Goal: Check status: Check status

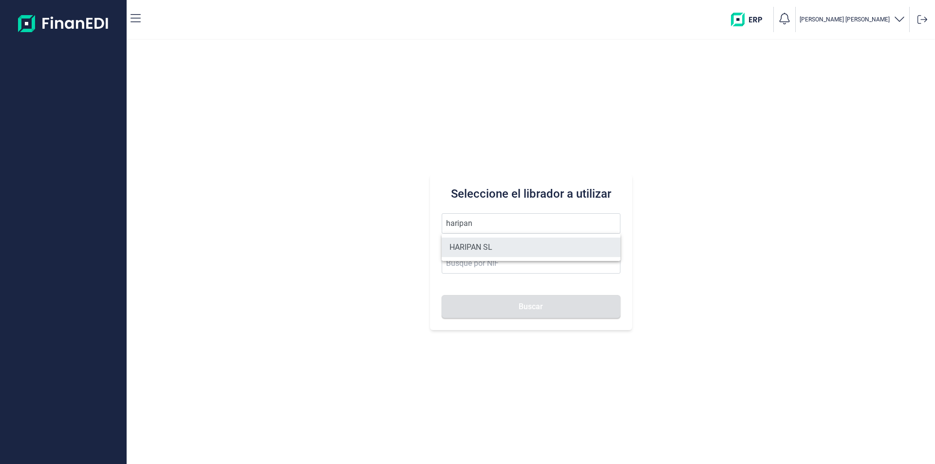
click at [480, 247] on li "HARIPAN SL" at bounding box center [530, 247] width 179 height 19
type input "HARIPAN SL"
type input "B38027827"
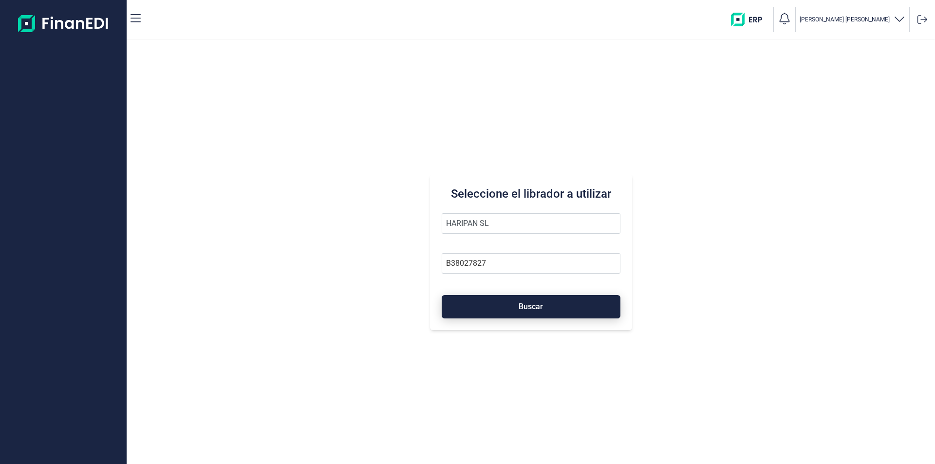
click at [498, 307] on button "Buscar" at bounding box center [530, 306] width 179 height 23
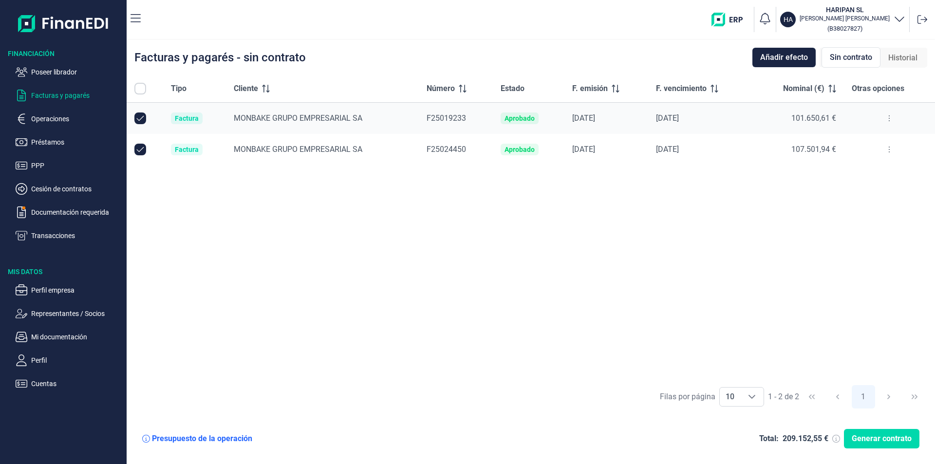
checkbox input "true"
click at [55, 73] on p "Poseer librador" at bounding box center [77, 72] width 92 height 12
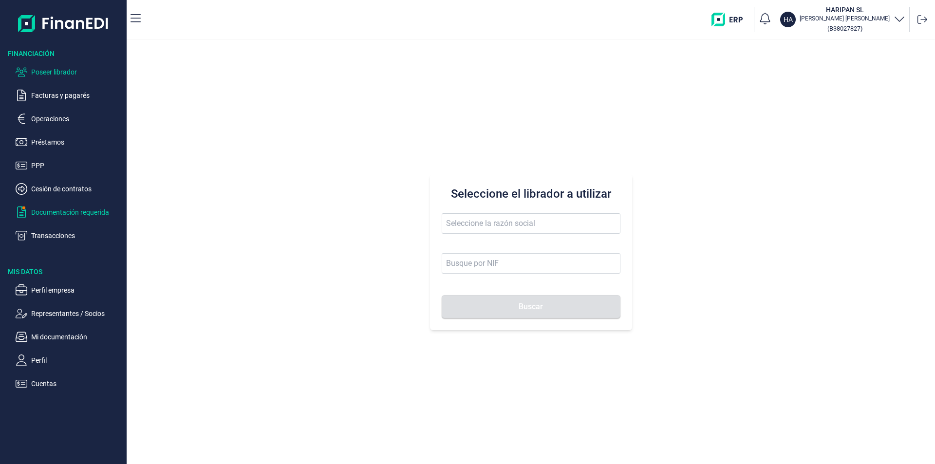
click at [60, 213] on p "Documentación requerida" at bounding box center [77, 212] width 92 height 12
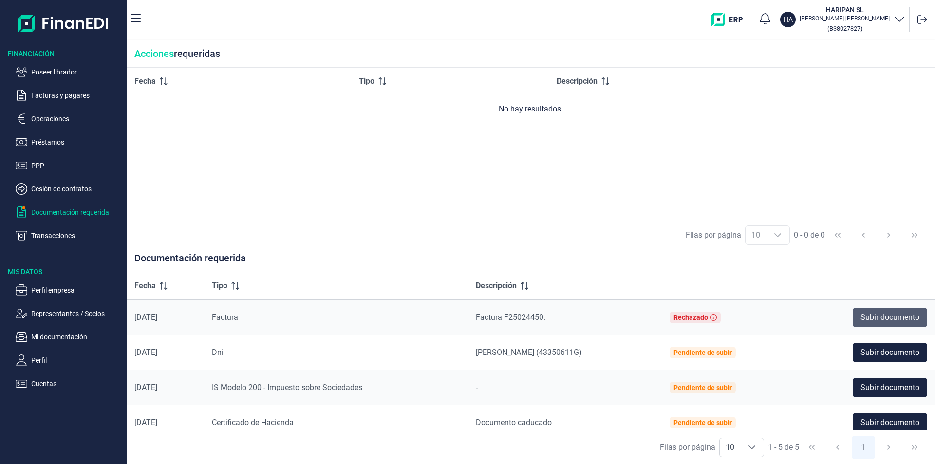
click at [886, 320] on span "Subir documento" at bounding box center [889, 318] width 59 height 12
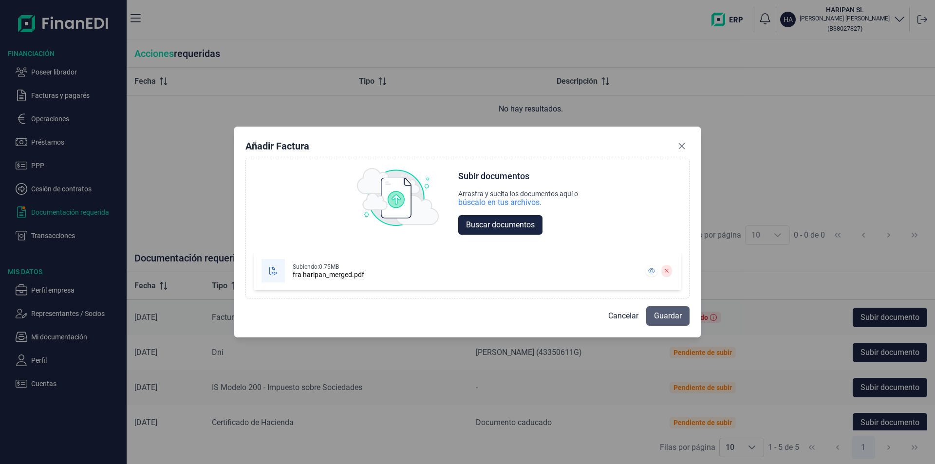
click at [657, 316] on span "Guardar" at bounding box center [668, 316] width 28 height 12
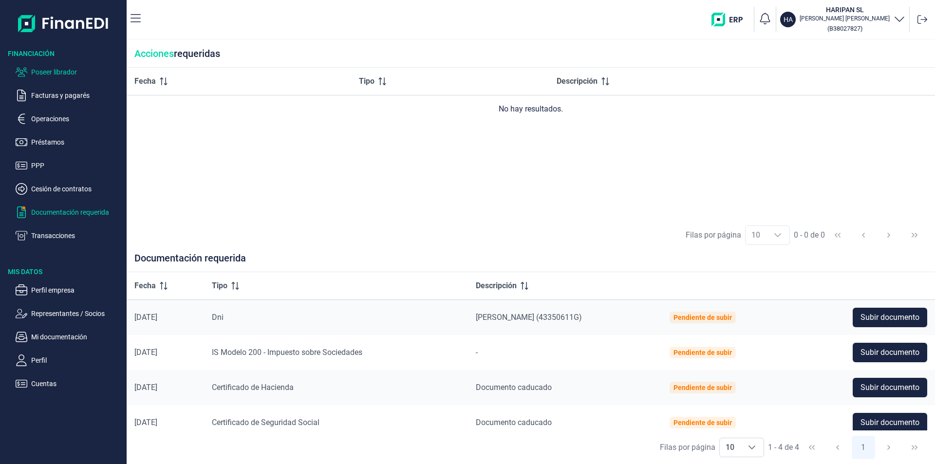
click at [46, 73] on p "Poseer librador" at bounding box center [77, 72] width 92 height 12
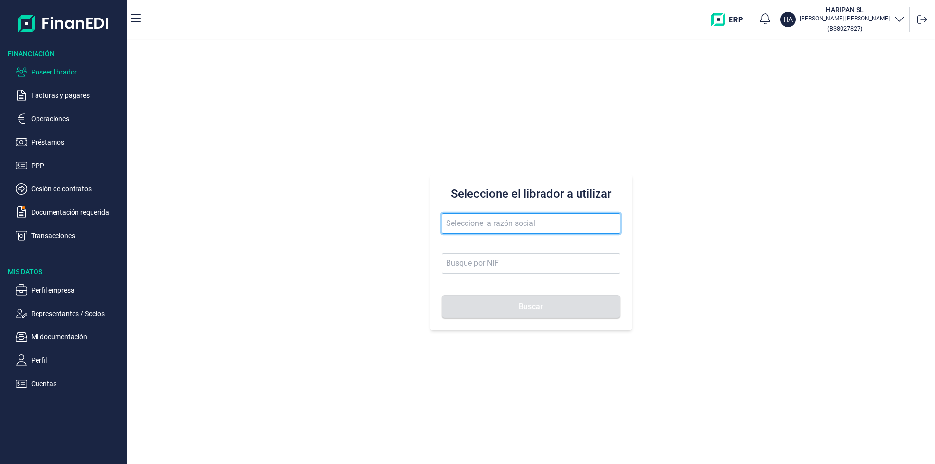
click at [451, 227] on input "text" at bounding box center [530, 223] width 179 height 20
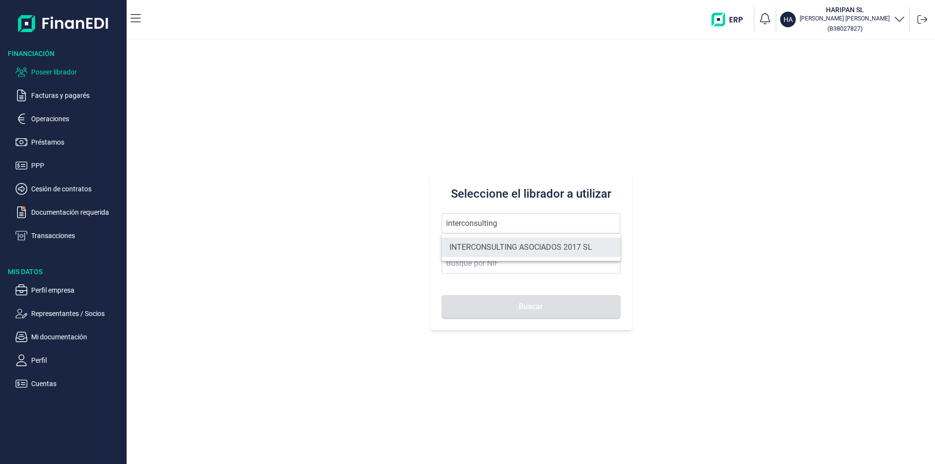
click at [505, 249] on li "INTERCONSULTING ASOCIADOS 2017 SL" at bounding box center [530, 247] width 179 height 19
type input "INTERCONSULTING ASOCIADOS 2017 SL"
type input "B98938657"
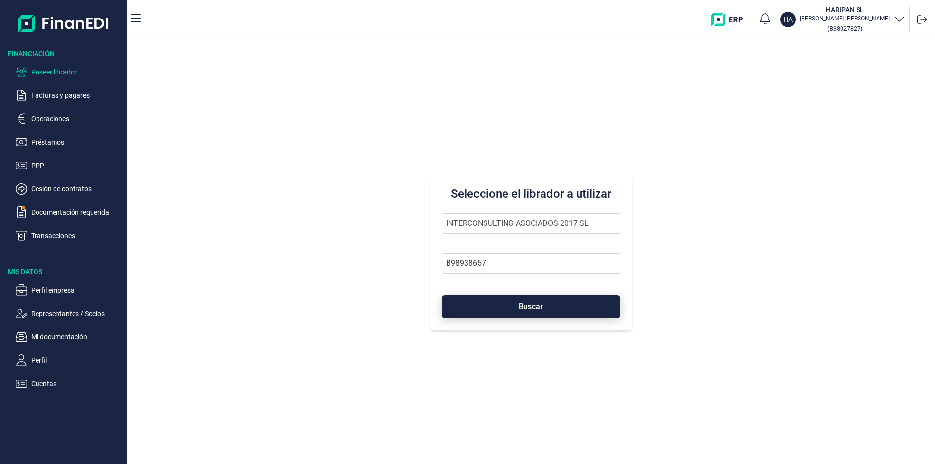
click at [522, 309] on span "Buscar" at bounding box center [530, 306] width 24 height 7
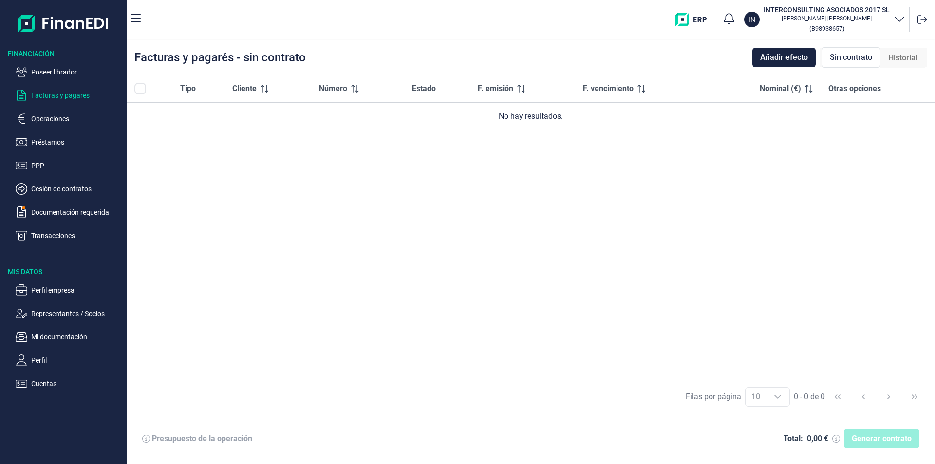
click at [696, 19] on img "button" at bounding box center [694, 20] width 38 height 14
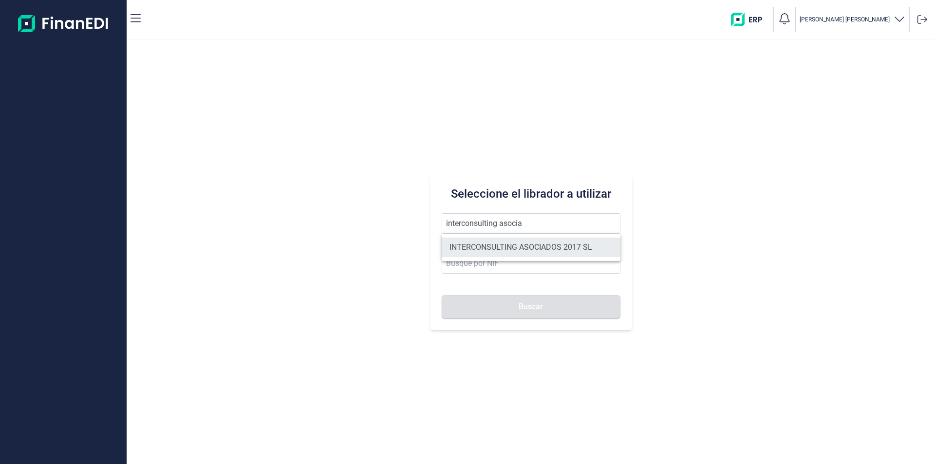
click at [487, 244] on li "INTERCONSULTING ASOCIADOS 2017 SL" at bounding box center [530, 247] width 179 height 19
type input "INTERCONSULTING ASOCIADOS 2017 SL"
type input "B98938657"
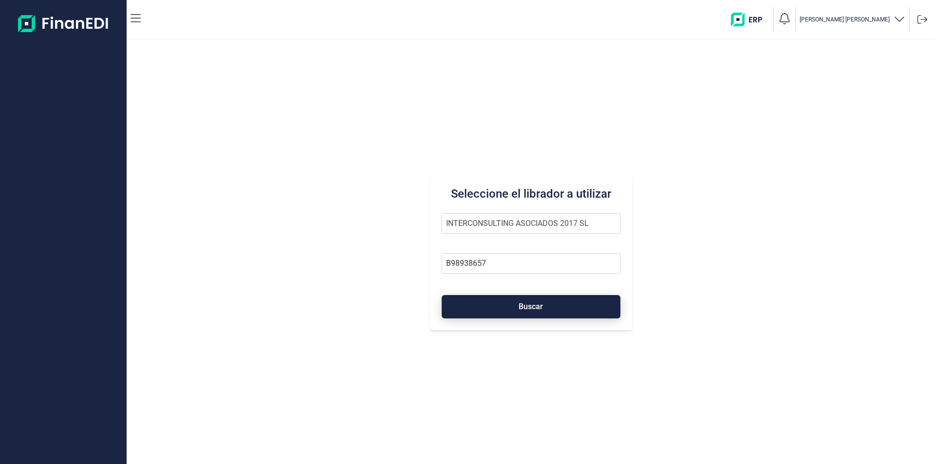
click at [491, 301] on button "Buscar" at bounding box center [530, 306] width 179 height 23
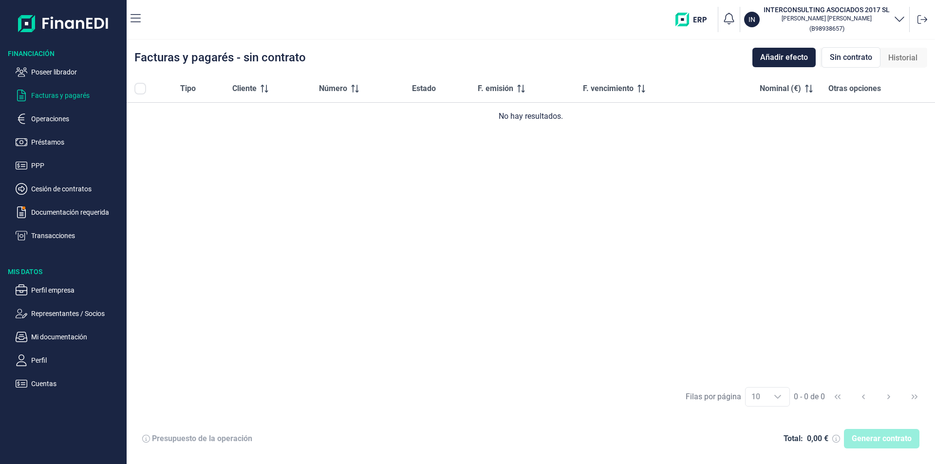
click at [901, 55] on span "Historial" at bounding box center [902, 58] width 29 height 12
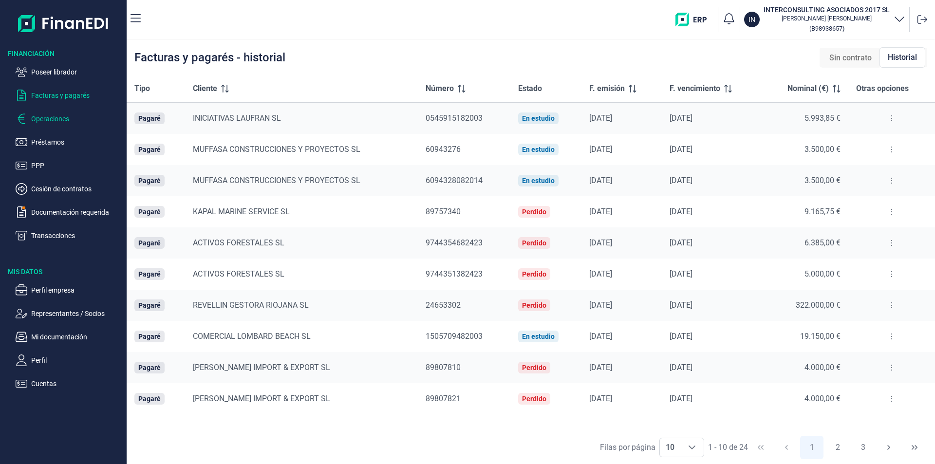
click at [53, 122] on p "Operaciones" at bounding box center [77, 119] width 92 height 12
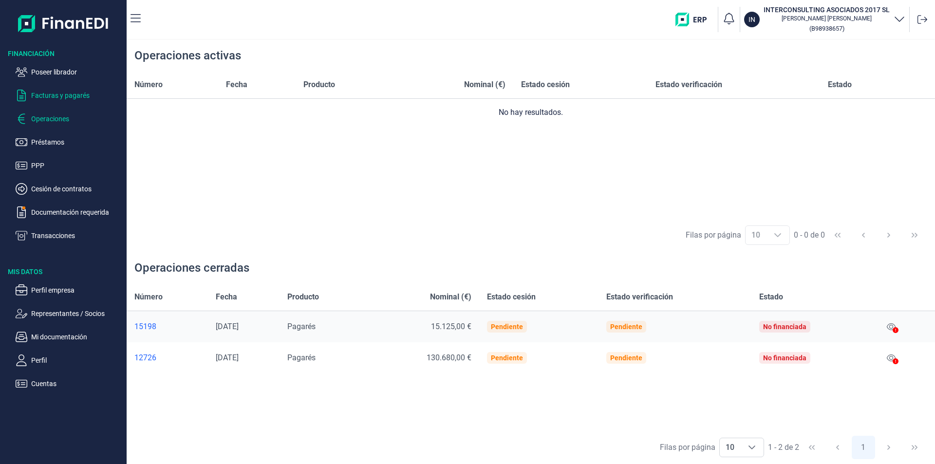
click at [63, 96] on p "Facturas y pagarés" at bounding box center [77, 96] width 92 height 12
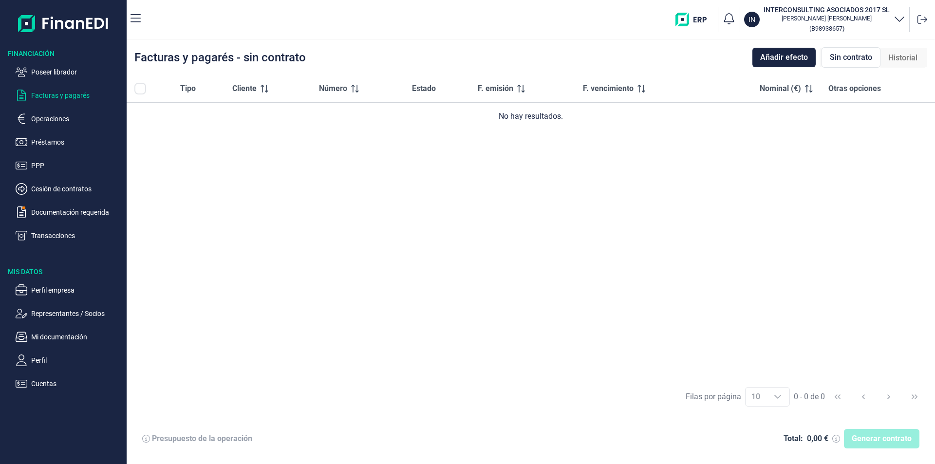
click at [907, 58] on span "Historial" at bounding box center [902, 58] width 29 height 12
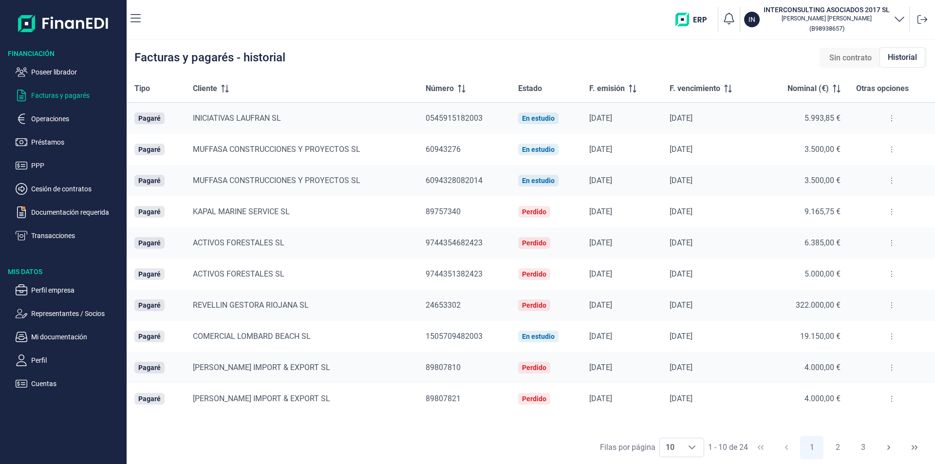
click at [890, 116] on icon at bounding box center [891, 118] width 2 height 8
click at [853, 145] on span "Ver detalle del pagaré" at bounding box center [873, 143] width 95 height 10
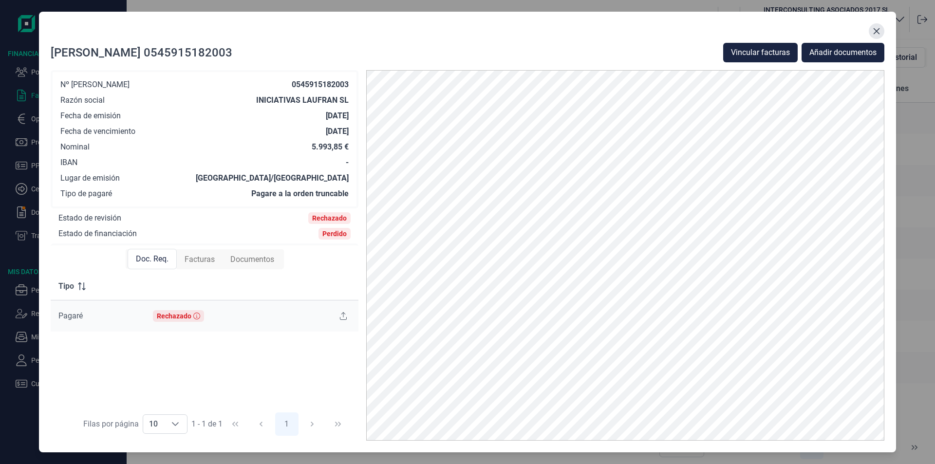
click at [875, 30] on icon "Close" at bounding box center [876, 31] width 6 height 6
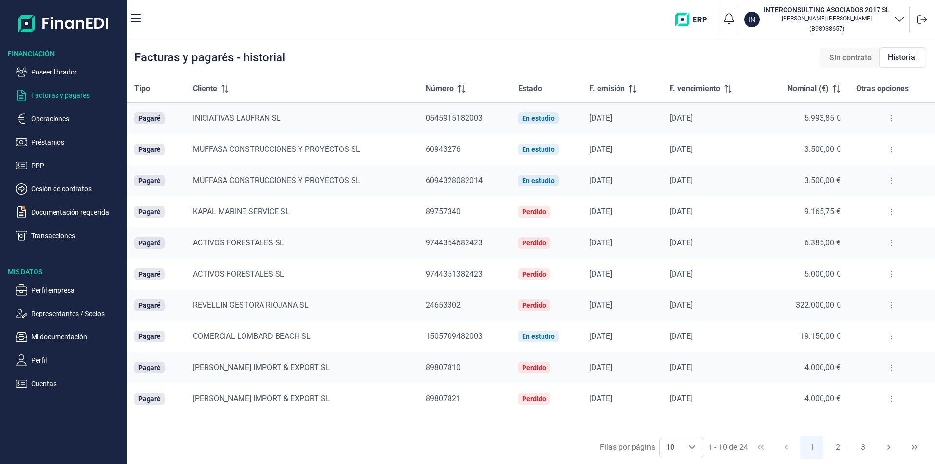
click at [890, 114] on button at bounding box center [891, 118] width 18 height 16
click at [855, 143] on span "Ver detalle del pagaré" at bounding box center [873, 143] width 95 height 10
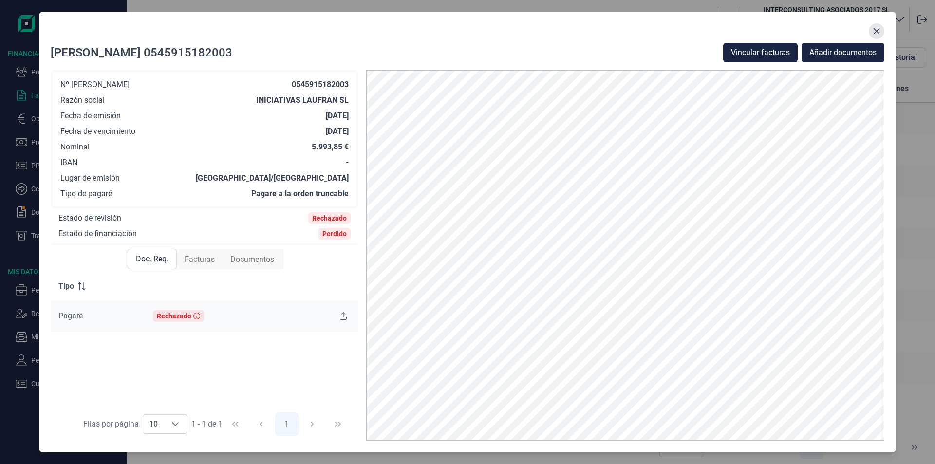
click at [879, 30] on icon "Close" at bounding box center [876, 31] width 8 height 8
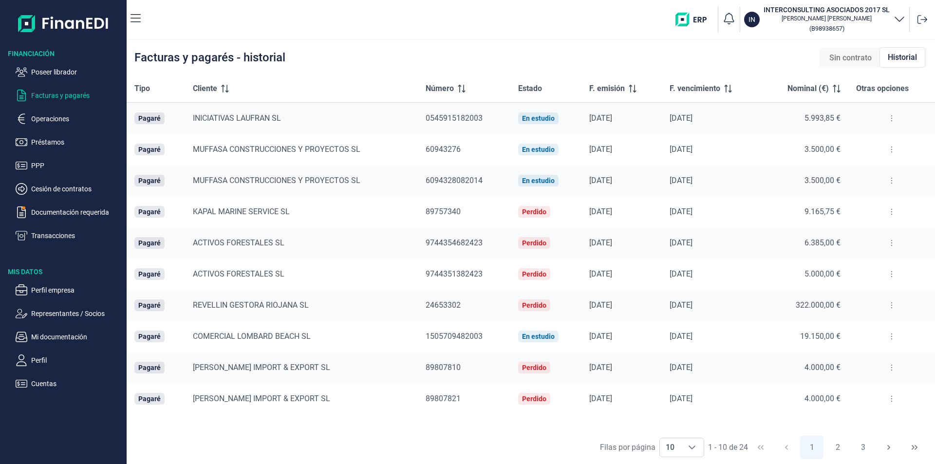
click at [891, 147] on icon at bounding box center [891, 150] width 2 height 8
click at [854, 175] on span "Ver detalle del pagaré" at bounding box center [873, 174] width 95 height 10
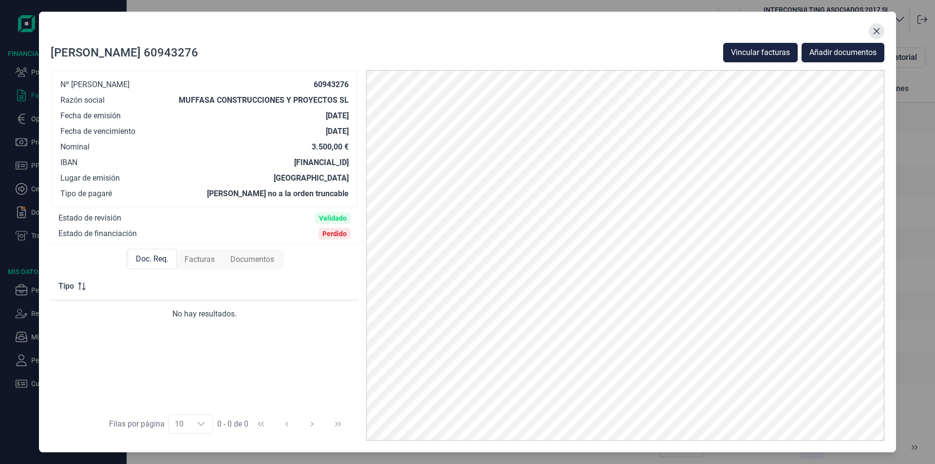
click at [876, 30] on icon "Close" at bounding box center [876, 31] width 6 height 6
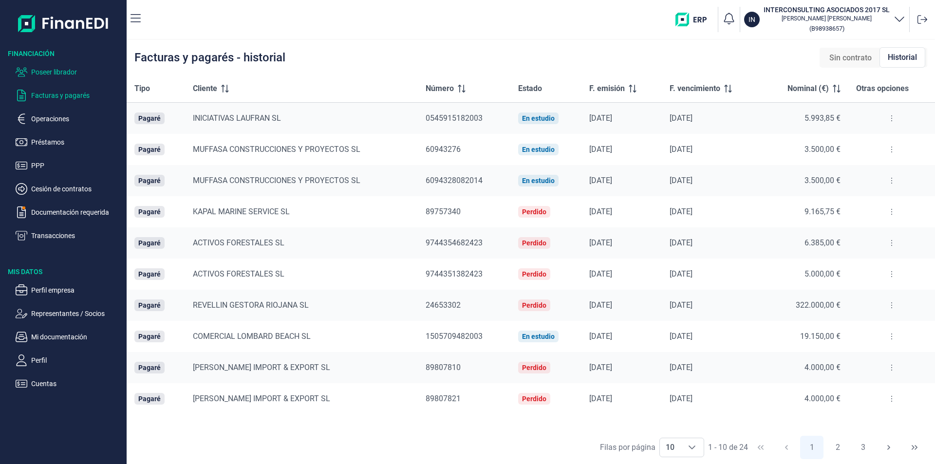
click at [64, 73] on p "Poseer librador" at bounding box center [77, 72] width 92 height 12
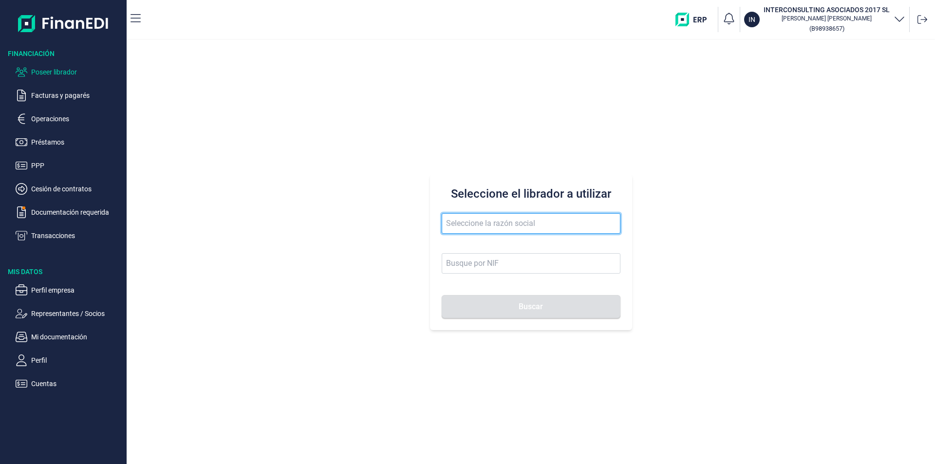
click at [452, 221] on input "text" at bounding box center [530, 223] width 179 height 20
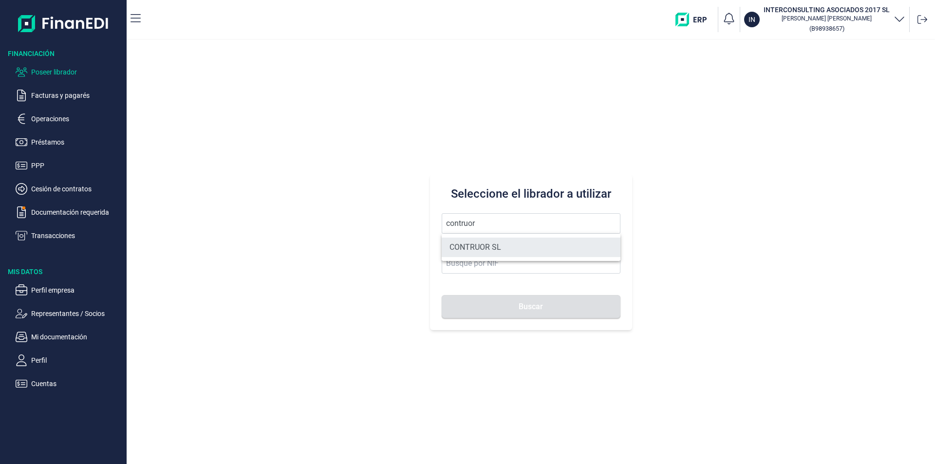
click at [476, 246] on li "CONTRUOR SL" at bounding box center [530, 247] width 179 height 19
type input "CONTRUOR SL"
type input "B02897700"
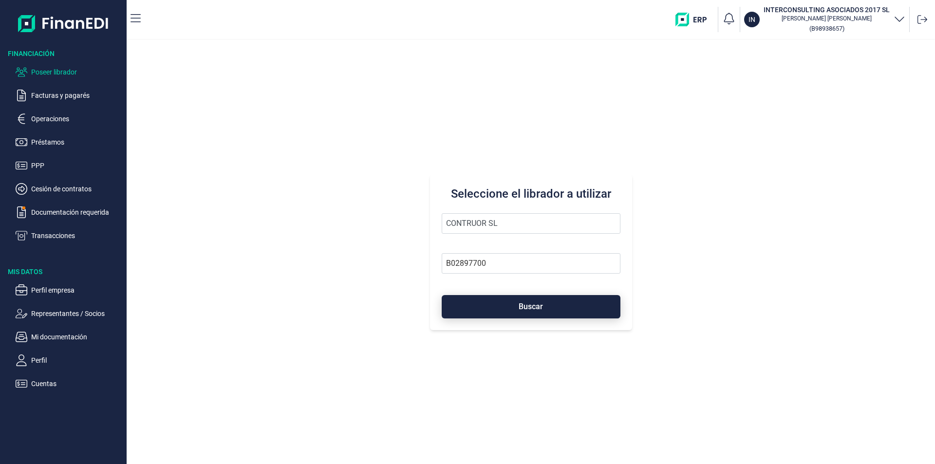
click at [484, 306] on button "Buscar" at bounding box center [530, 306] width 179 height 23
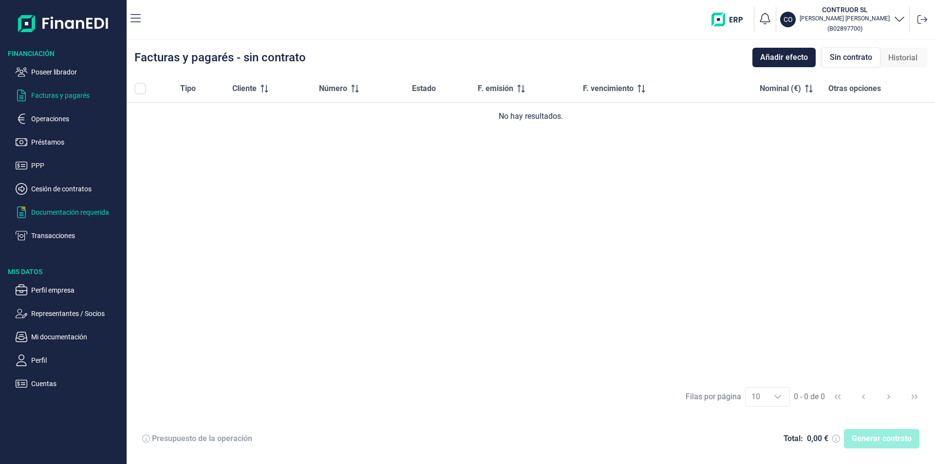
click at [62, 210] on p "Documentación requerida" at bounding box center [77, 212] width 92 height 12
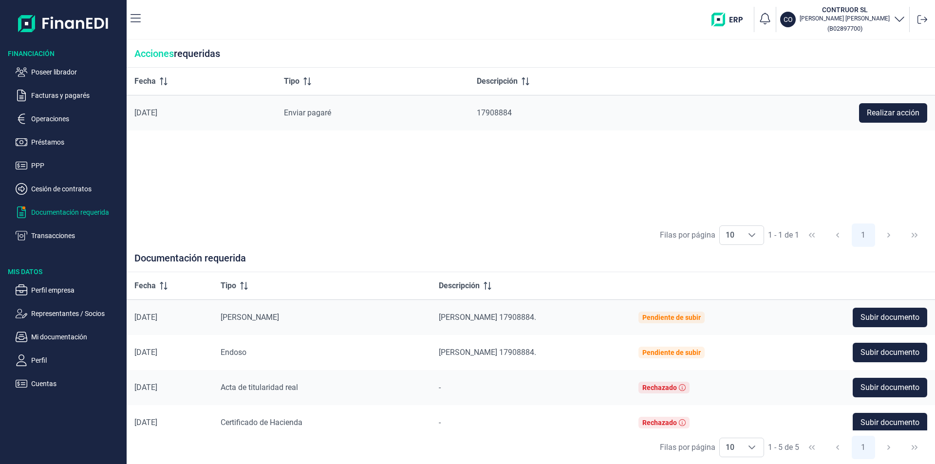
click at [509, 315] on span "Pagaré 17908884." at bounding box center [487, 316] width 97 height 9
